Goal: Task Accomplishment & Management: Manage account settings

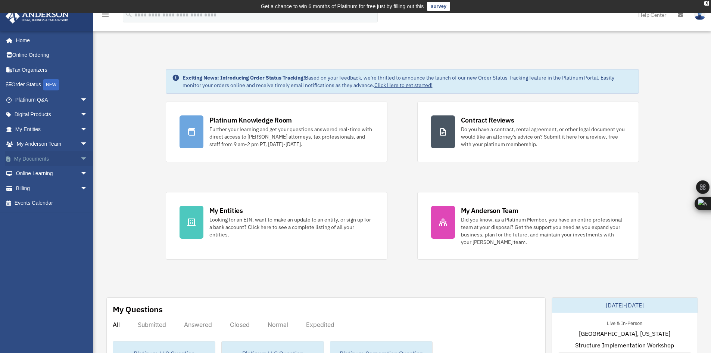
click at [41, 161] on link "My Documents arrow_drop_down" at bounding box center [52, 158] width 94 height 15
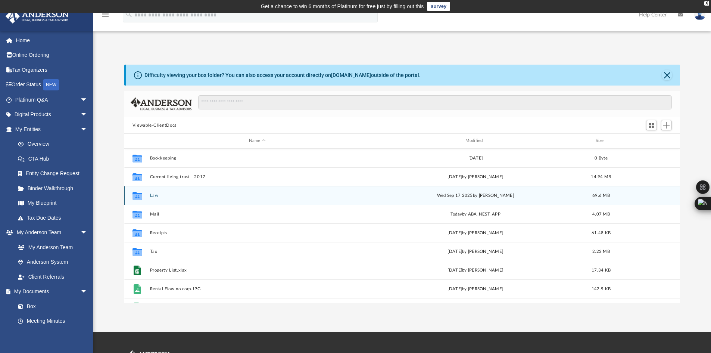
click at [156, 197] on button "Law" at bounding box center [257, 195] width 215 height 5
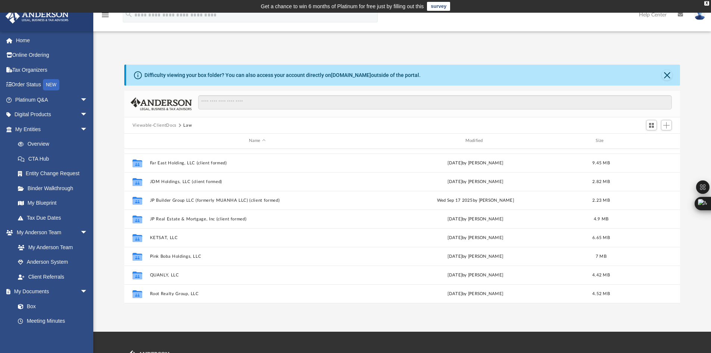
scroll to position [125, 0]
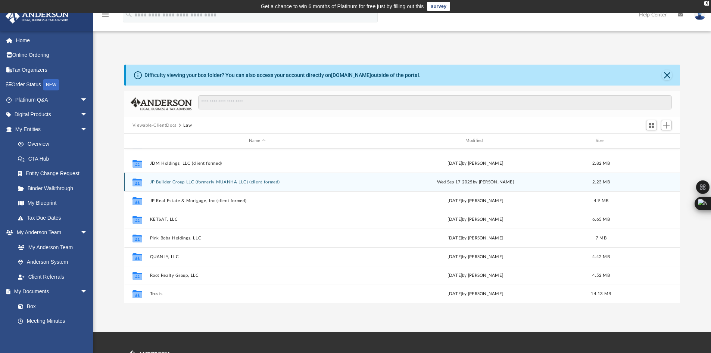
click at [232, 182] on button "JP Builder Group LLC (formerly MUANHA LLC) (client formed)" at bounding box center [257, 182] width 215 height 5
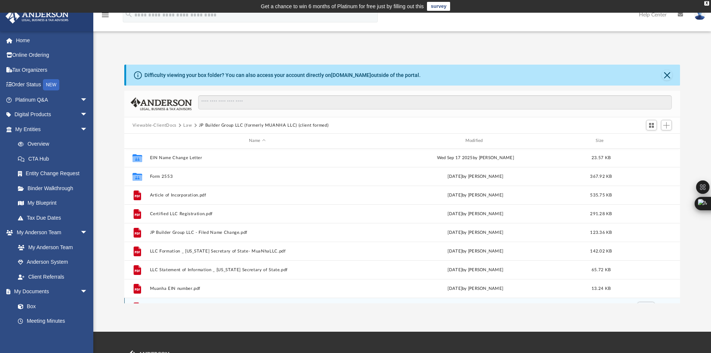
scroll to position [0, 0]
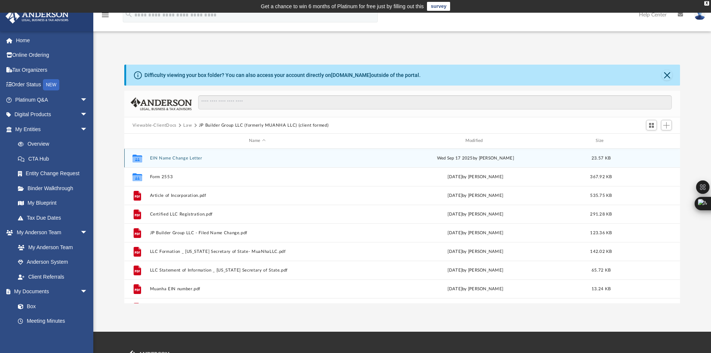
click at [163, 160] on button "EIN Name Change Letter" at bounding box center [257, 158] width 215 height 5
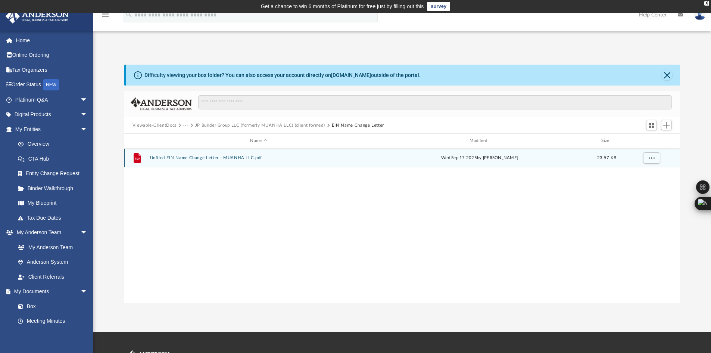
click at [163, 160] on button "Unfiled EIN Name Change Letter - MUANHA LLC.pdf" at bounding box center [259, 157] width 218 height 5
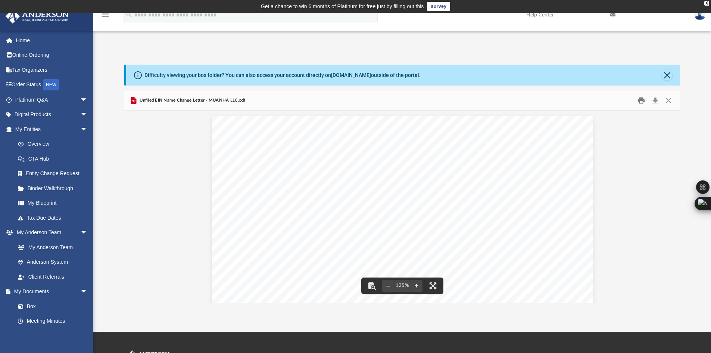
click at [644, 100] on button "Print" at bounding box center [641, 101] width 15 height 12
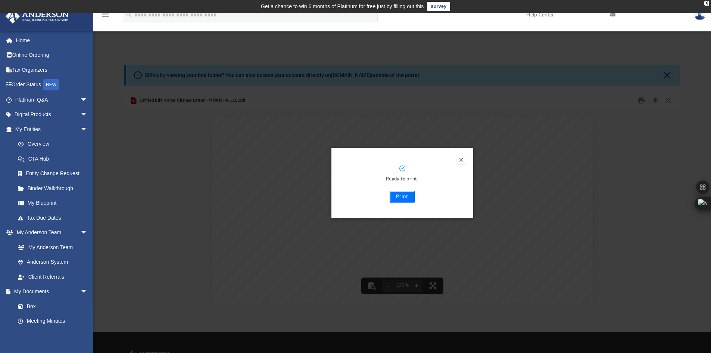
click at [400, 200] on button "Print" at bounding box center [402, 197] width 25 height 12
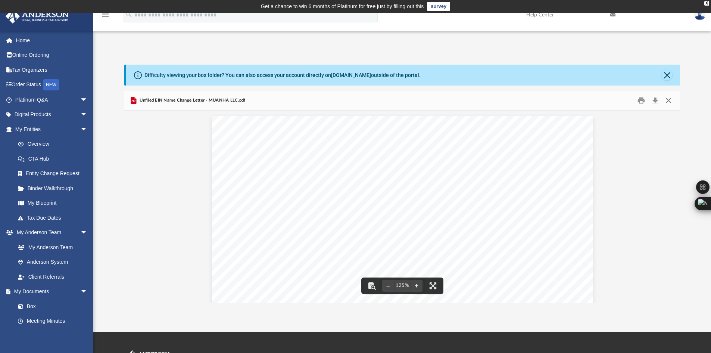
click at [668, 98] on button "Close" at bounding box center [668, 101] width 13 height 12
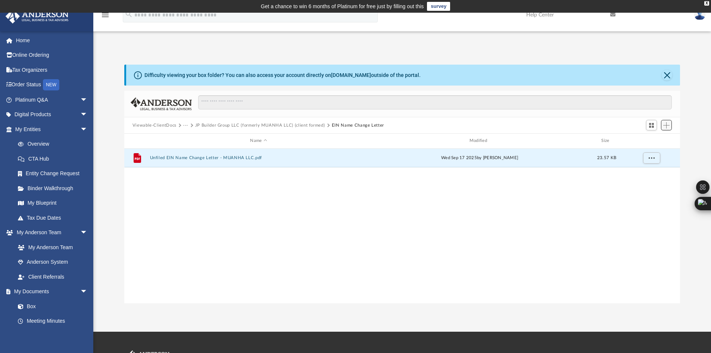
click at [662, 128] on button "Add" at bounding box center [666, 125] width 11 height 10
click at [659, 141] on li "Upload" at bounding box center [656, 140] width 24 height 8
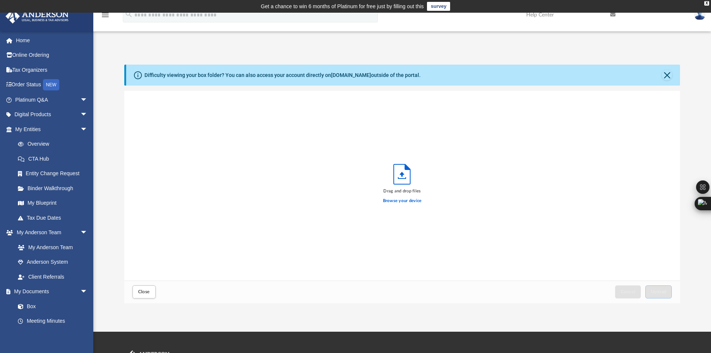
scroll to position [184, 550]
click at [408, 199] on label "Browse your device" at bounding box center [402, 200] width 39 height 7
click at [0, 0] on input "Browse your device" at bounding box center [0, 0] width 0 height 0
click at [652, 292] on span "Upload" at bounding box center [659, 291] width 16 height 4
click at [664, 73] on button "Close" at bounding box center [667, 75] width 10 height 10
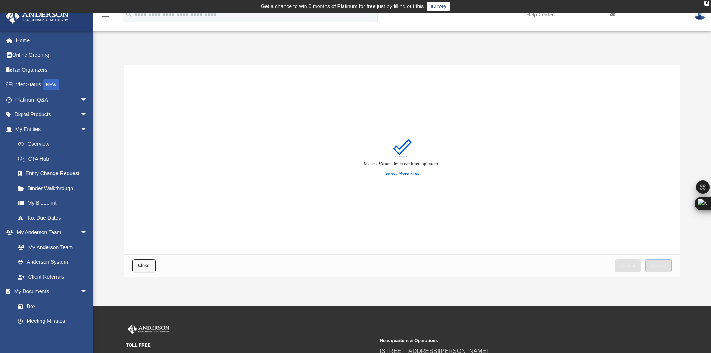
click at [143, 265] on span "Close" at bounding box center [144, 265] width 12 height 4
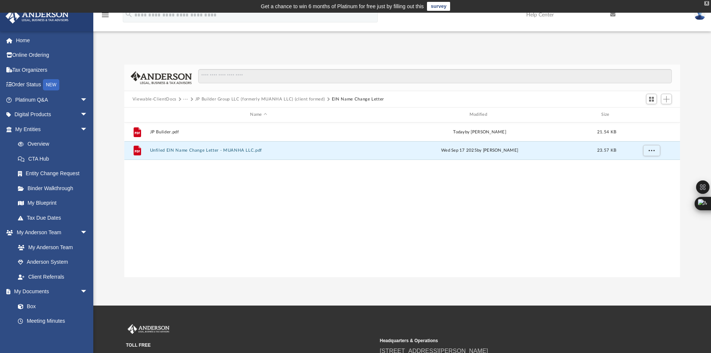
click at [705, 2] on div "X" at bounding box center [706, 3] width 5 height 4
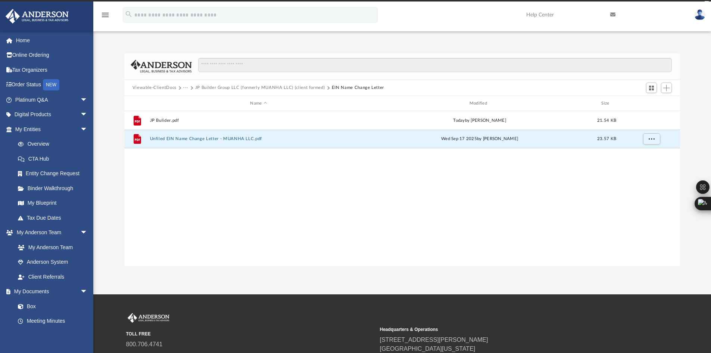
click at [705, 11] on link at bounding box center [700, 14] width 22 height 33
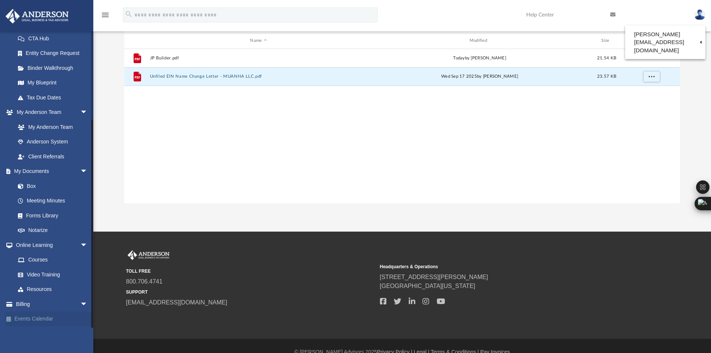
scroll to position [74, 0]
